Goal: Information Seeking & Learning: Learn about a topic

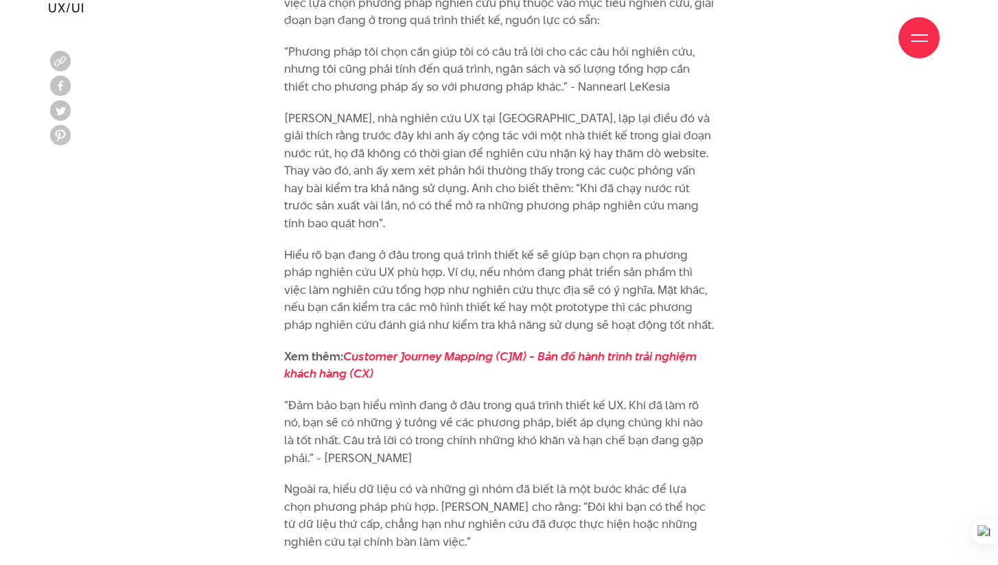
scroll to position [1655, 0]
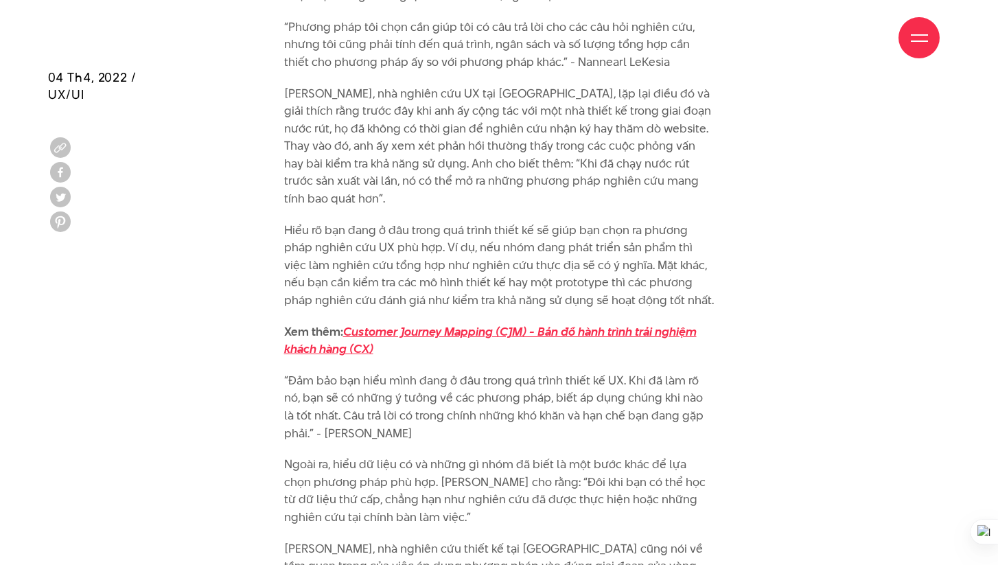
click at [391, 323] on em "Customer Journey Mapping (CJM) - Bản đồ hành trình trải nghiệm khách hàng (CX)" at bounding box center [490, 340] width 413 height 34
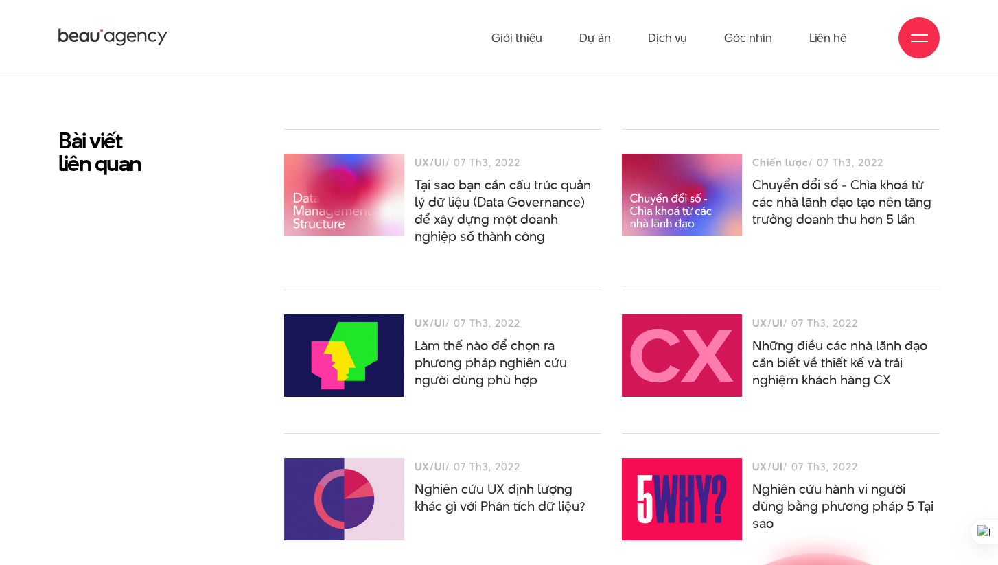
scroll to position [6182, 0]
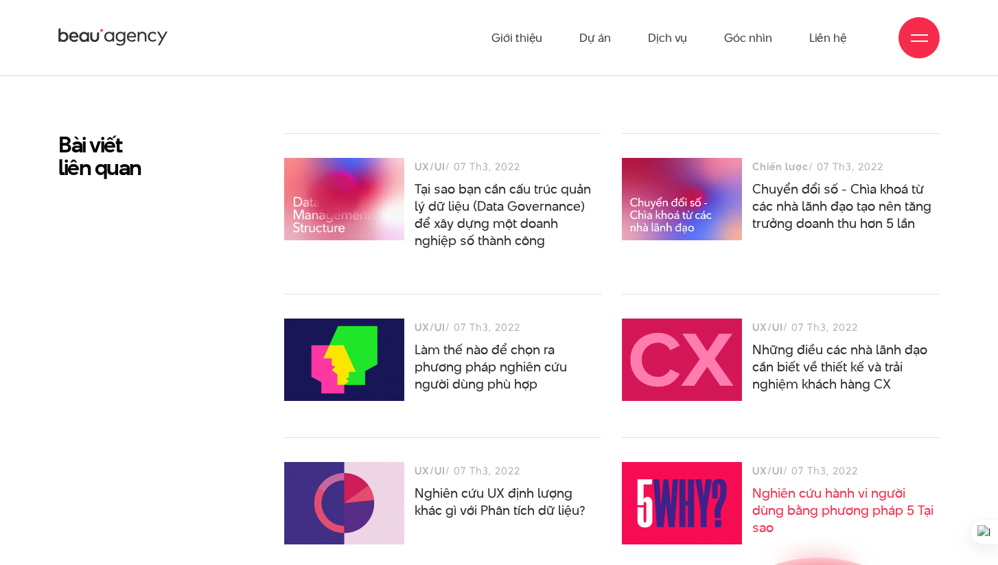
click at [805, 490] on link "Nghiên cứu hành vi người dùng bằng phương pháp 5 Tại sao" at bounding box center [843, 510] width 181 height 53
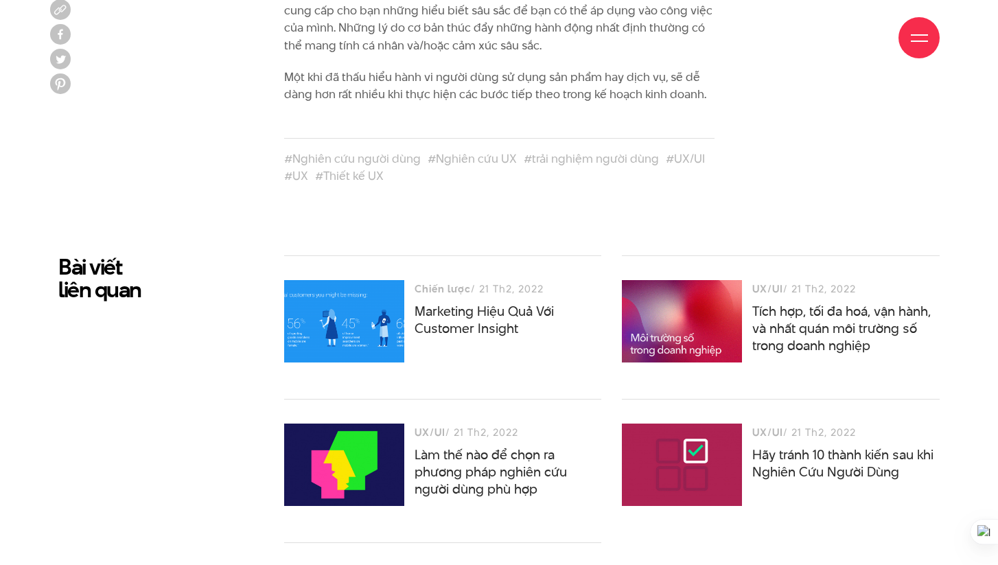
scroll to position [2896, 0]
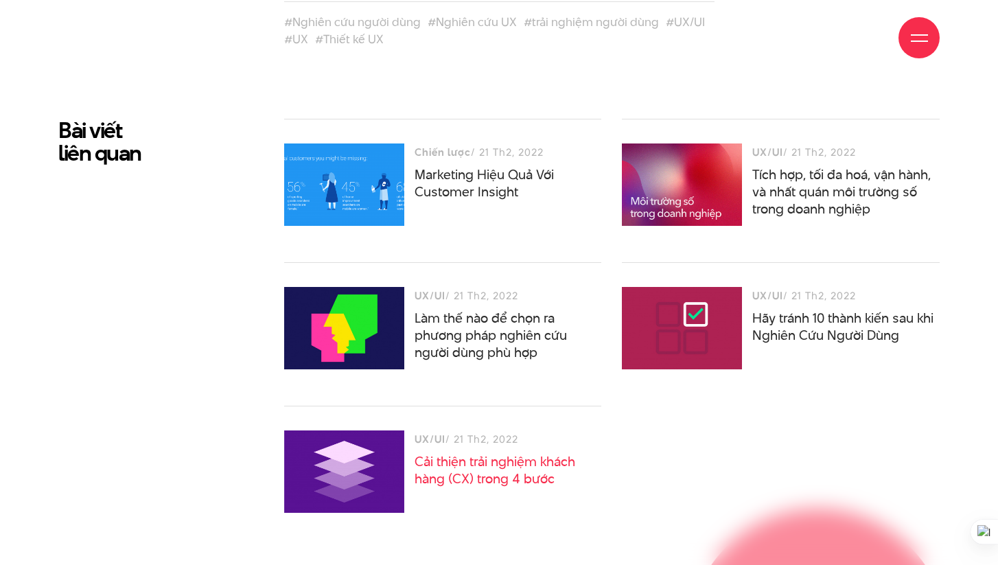
click at [452, 460] on link "Cải thiện trải nghiệm khách hàng (CX) trong 4 bước" at bounding box center [495, 471] width 161 height 36
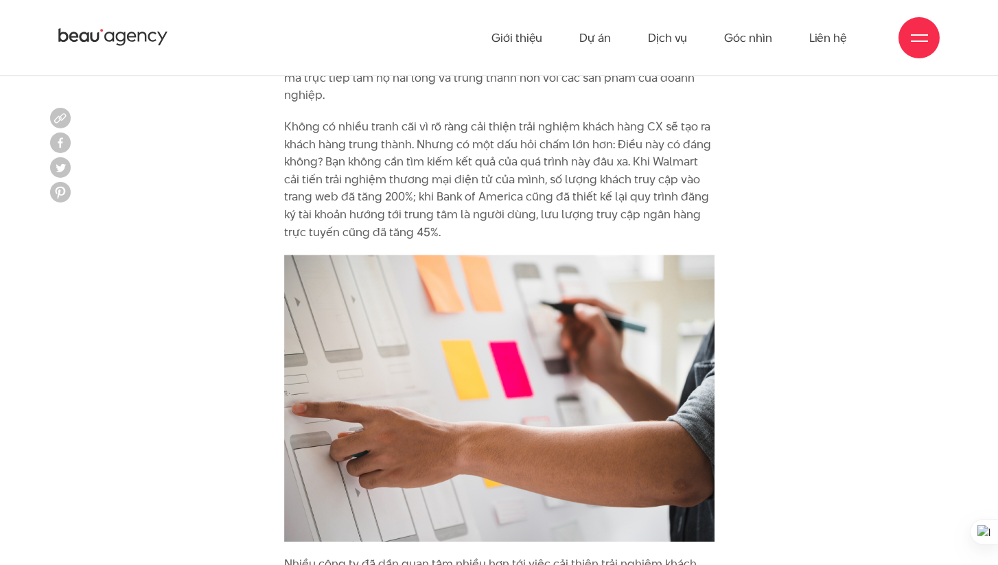
scroll to position [1056, 0]
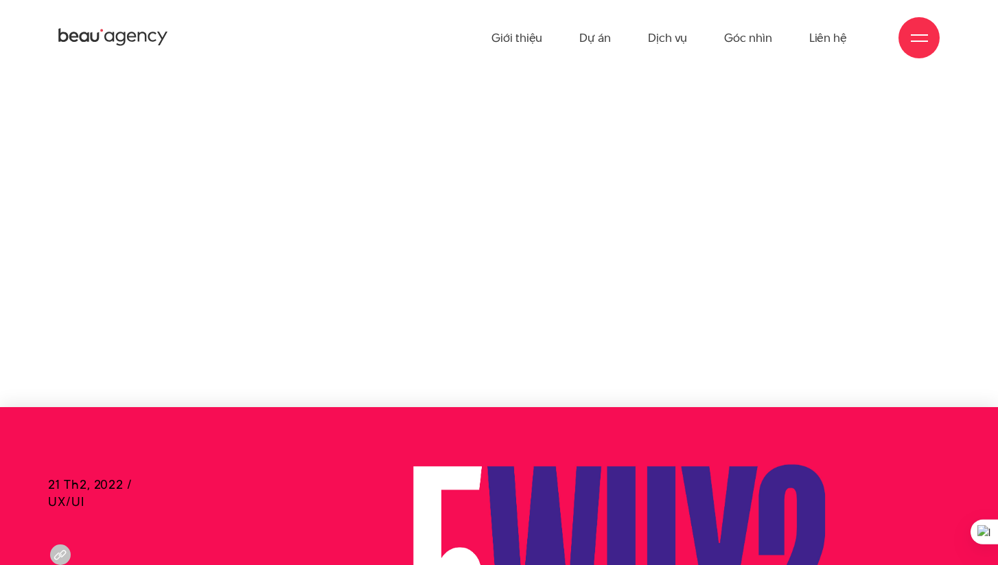
scroll to position [2896, 0]
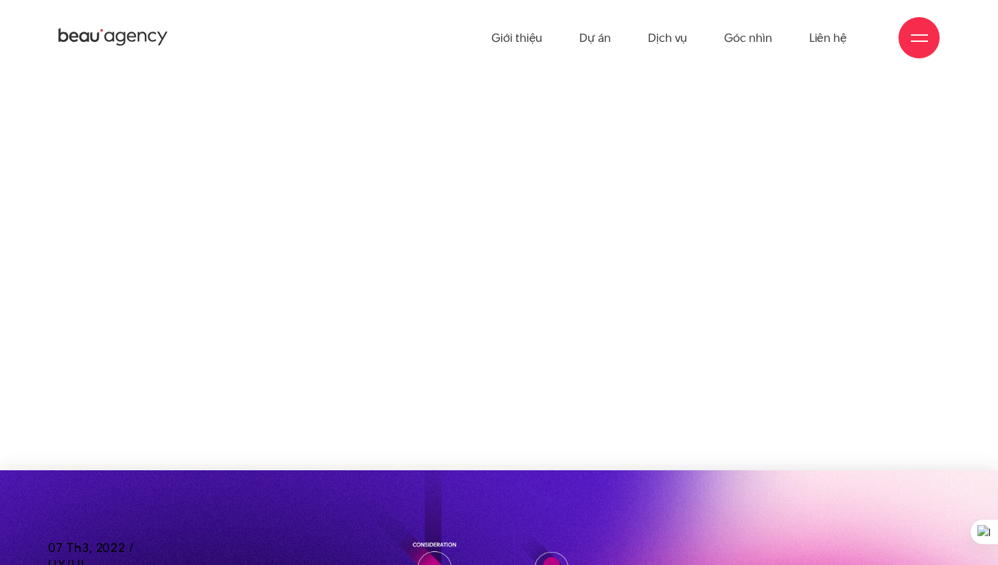
scroll to position [6182, 0]
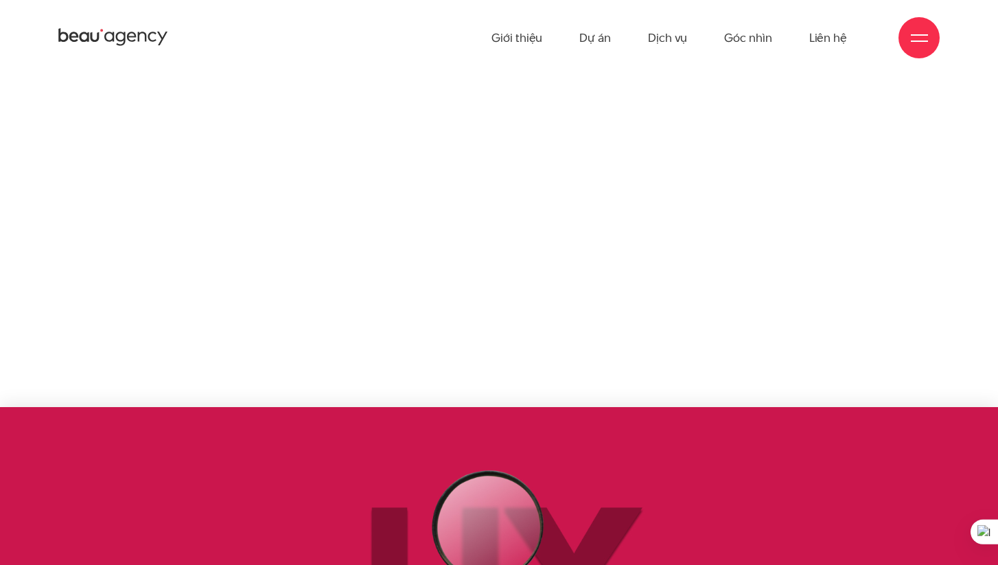
scroll to position [1655, 0]
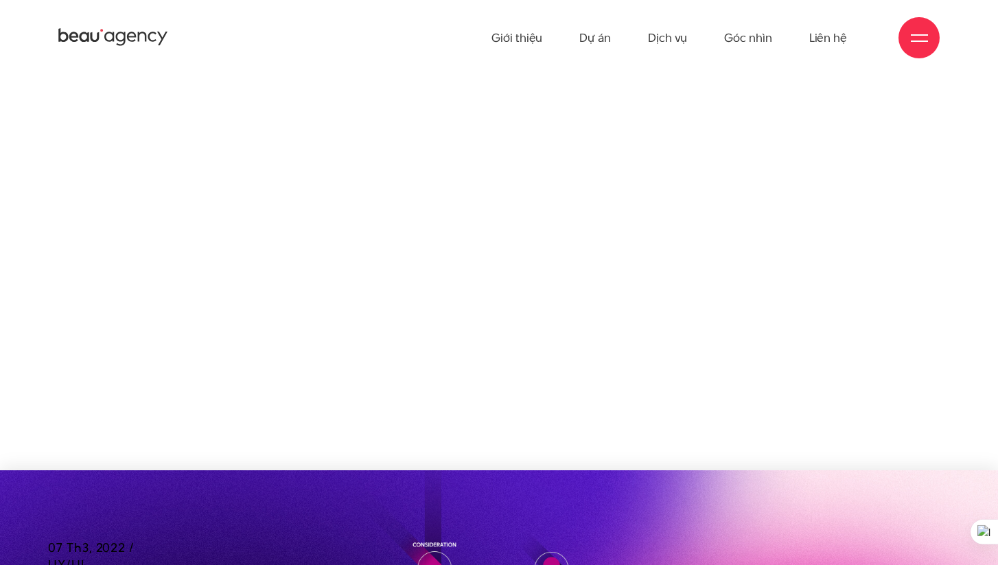
scroll to position [6182, 0]
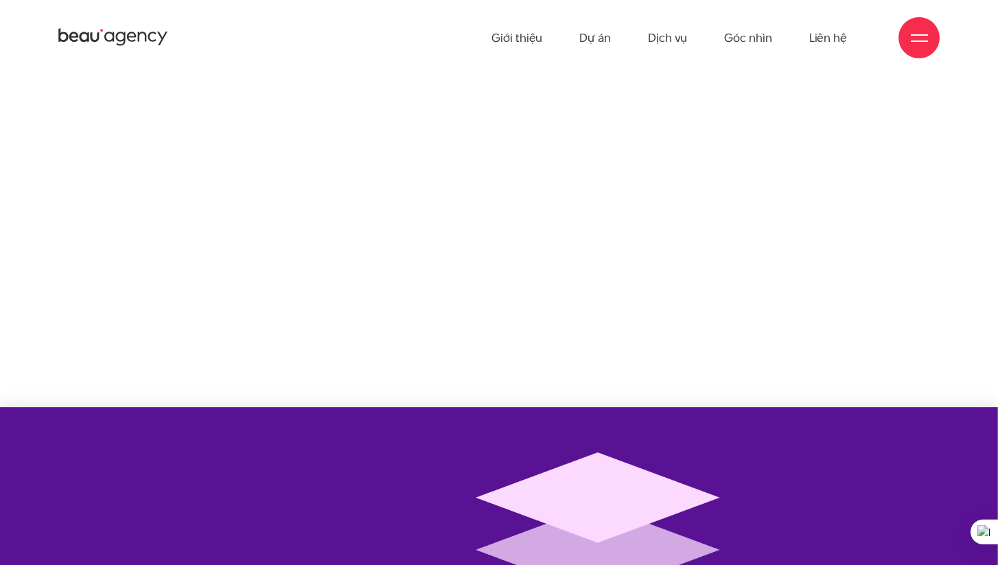
scroll to position [1056, 0]
